Goal: Transaction & Acquisition: Purchase product/service

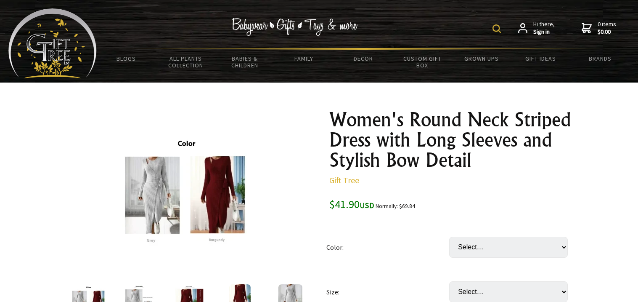
click at [495, 25] on img at bounding box center [496, 28] width 8 height 8
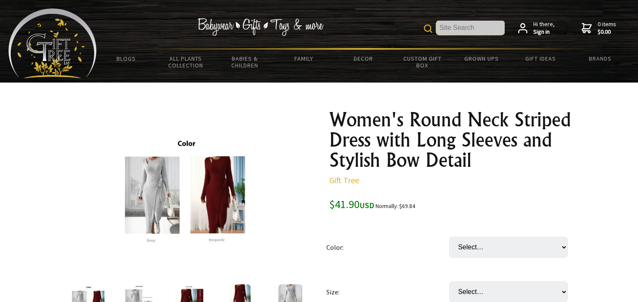
click at [462, 32] on input "text" at bounding box center [470, 28] width 69 height 14
type input "[PERSON_NAME] mini dress"
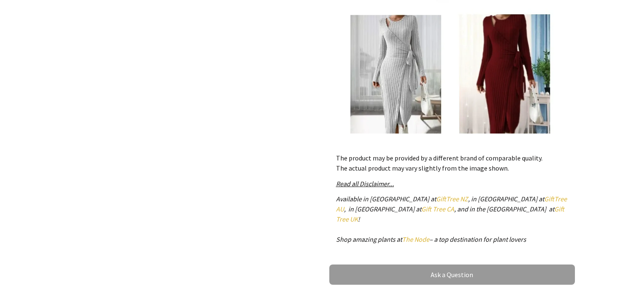
scroll to position [401, 0]
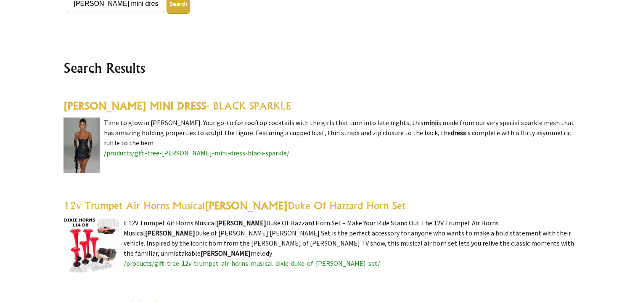
click at [90, 160] on img at bounding box center [81, 145] width 36 height 56
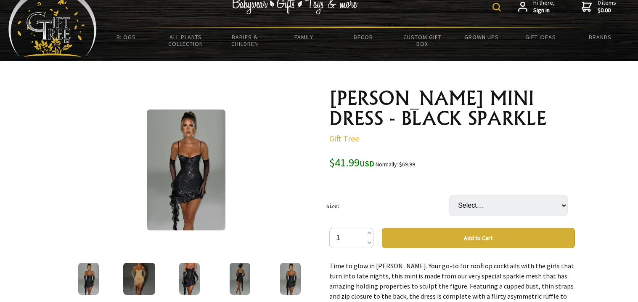
scroll to position [21, 0]
